Goal: Use online tool/utility

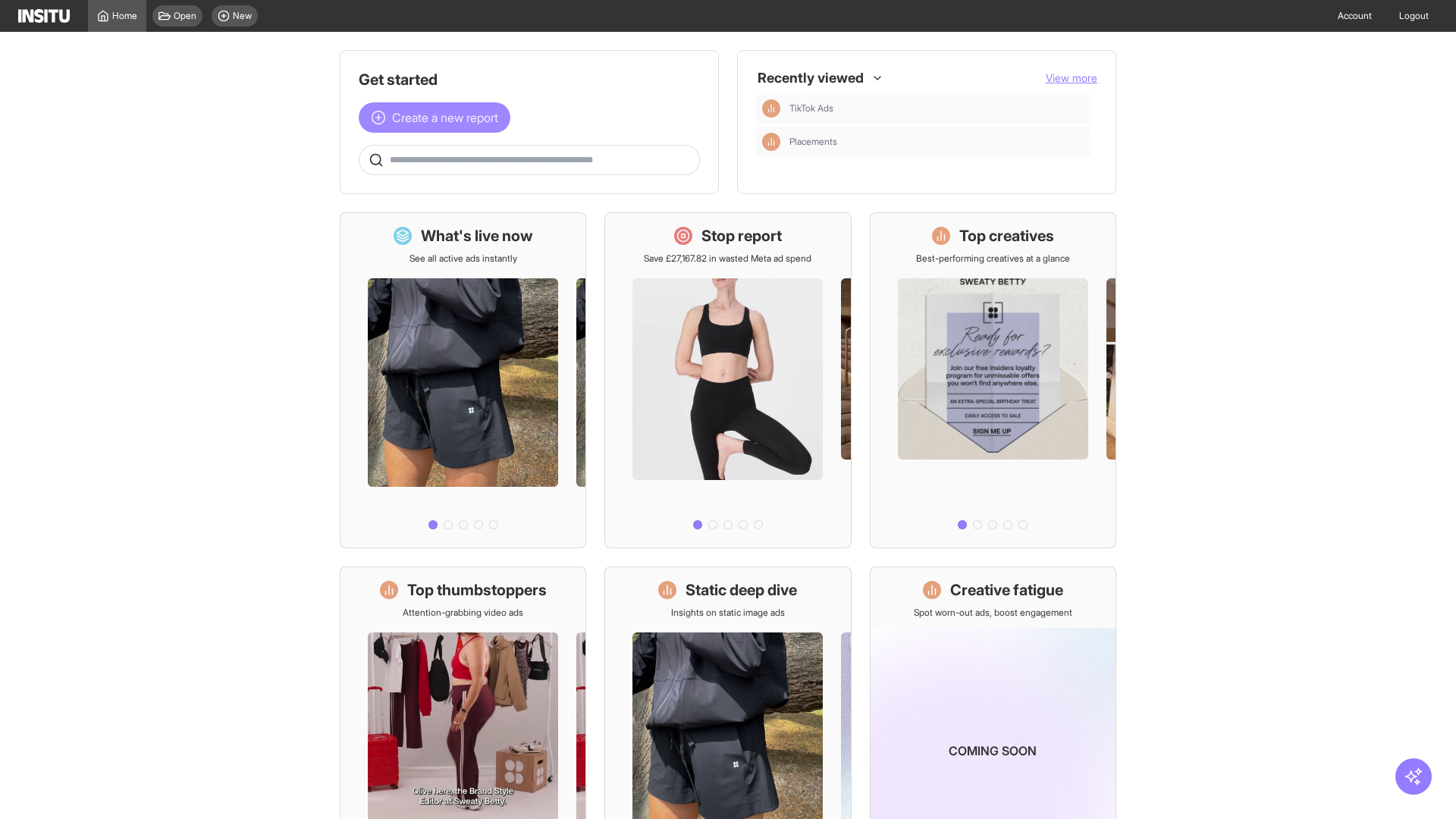
click at [438, 118] on span "Create a new report" at bounding box center [446, 118] width 106 height 18
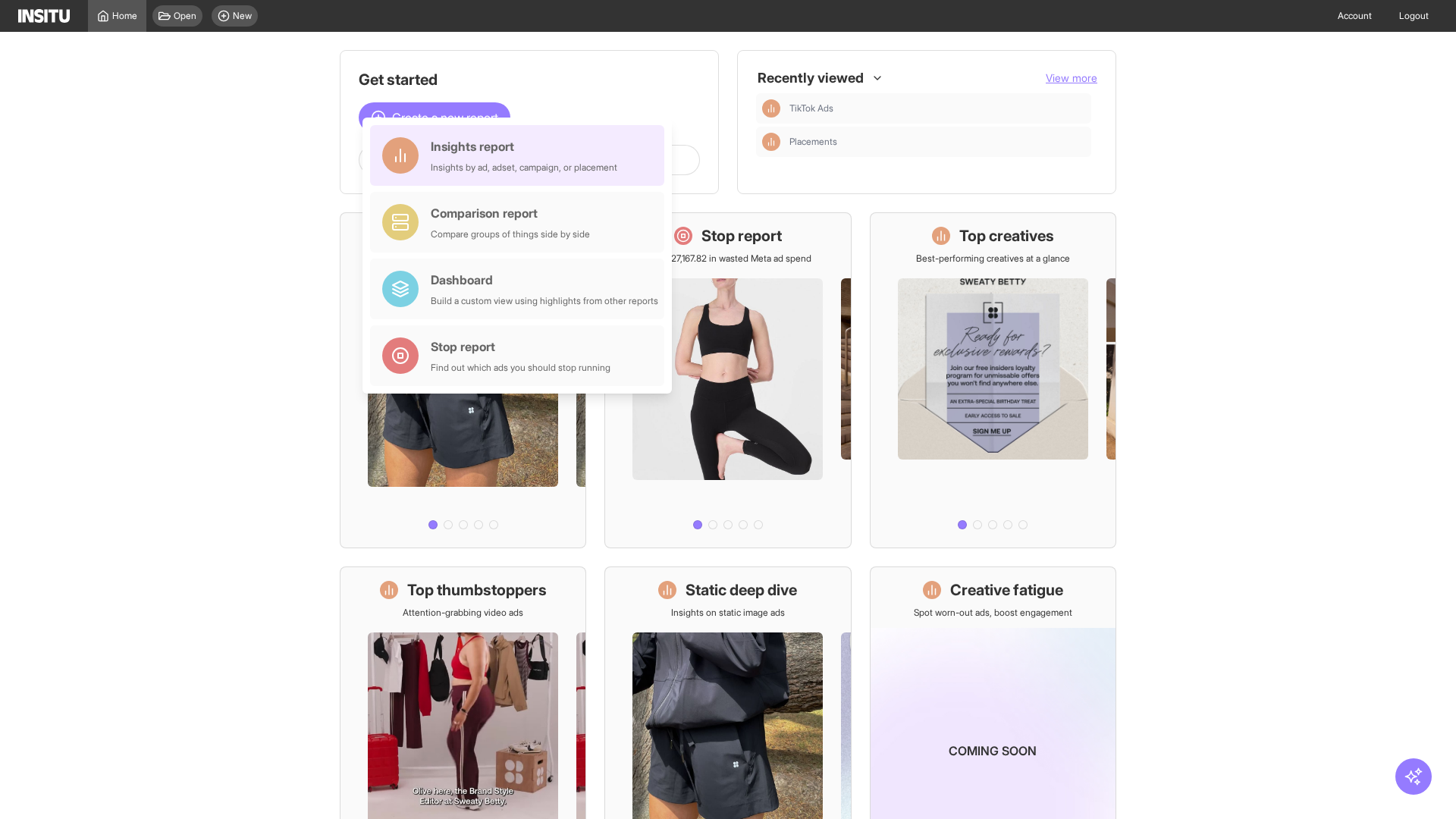
click at [521, 155] on div "Insights report Insights by ad, adset, campaign, or placement" at bounding box center [523, 155] width 186 height 37
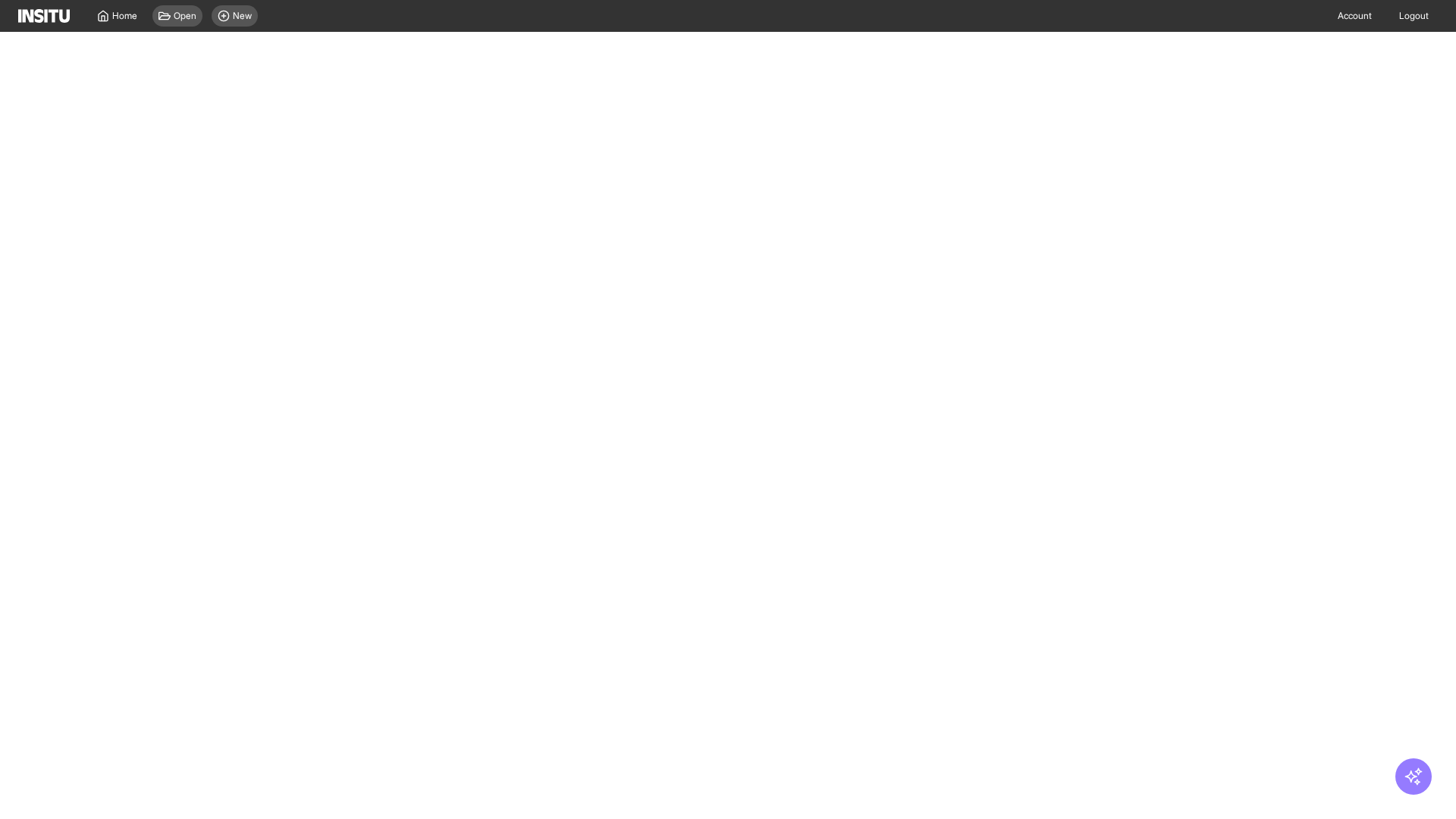
select select "**"
